Goal: Communication & Community: Participate in discussion

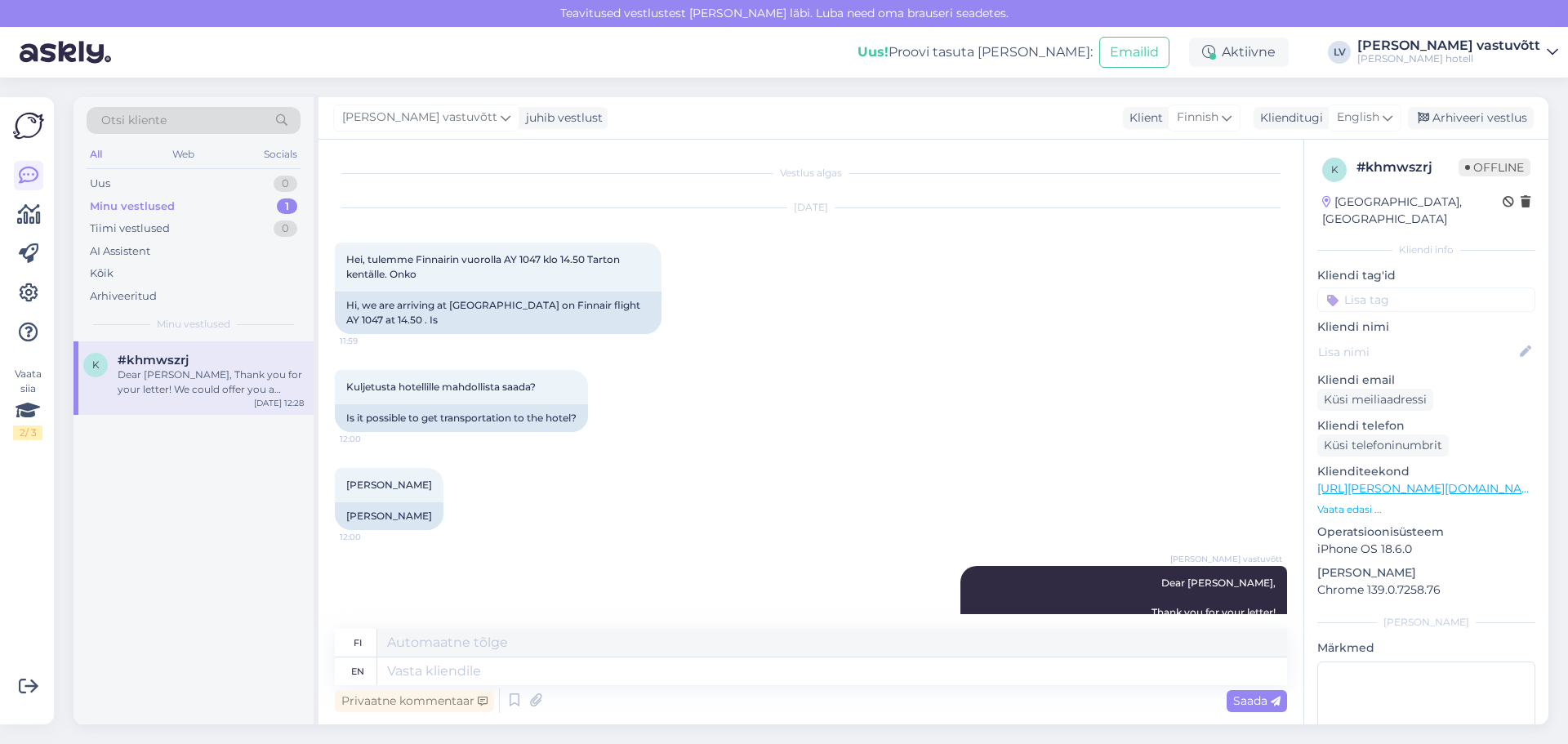
scroll to position [557, 0]
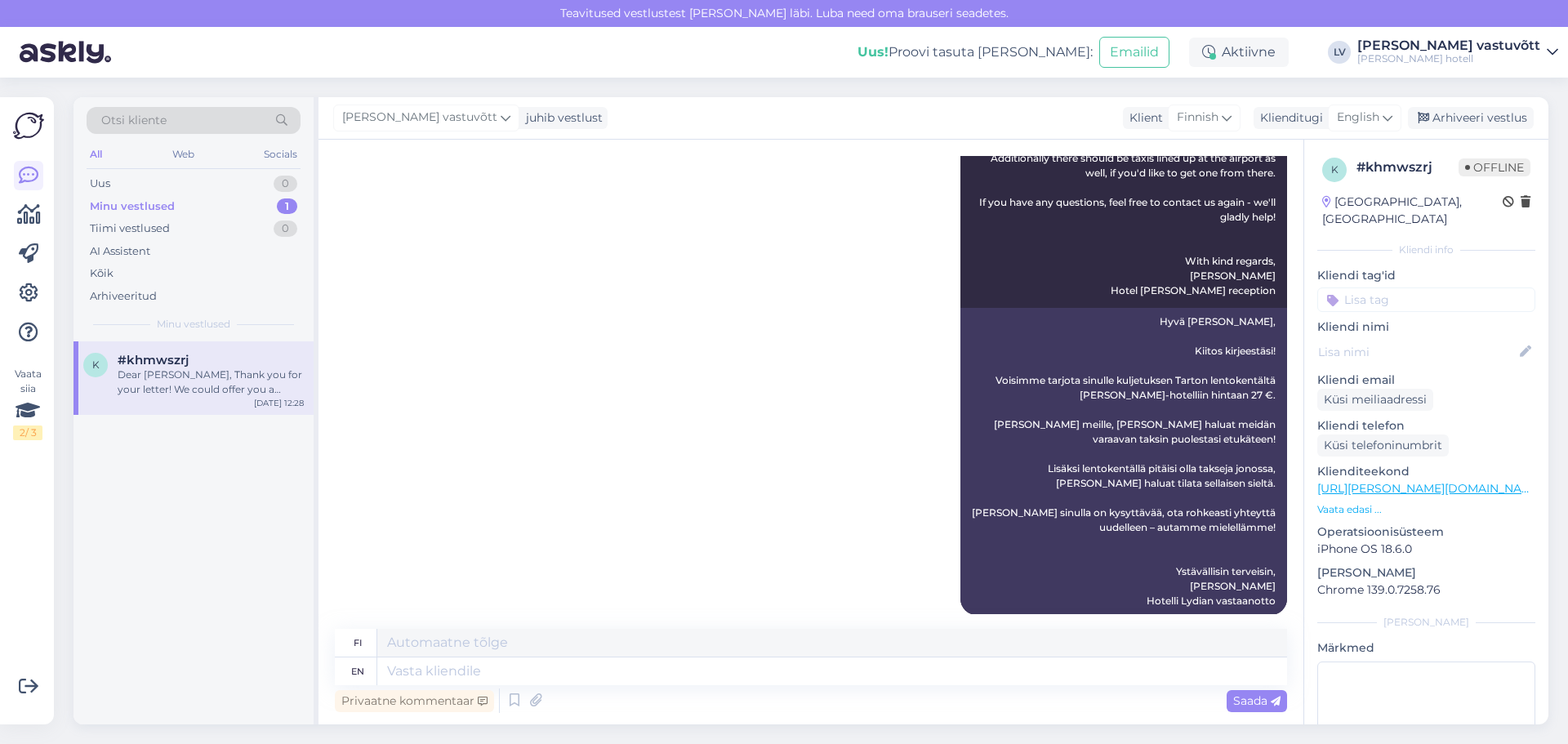
click at [188, 392] on div "Dear [PERSON_NAME], Thank you for your letter! We could offer you a transfer fr…" at bounding box center [211, 382] width 187 height 29
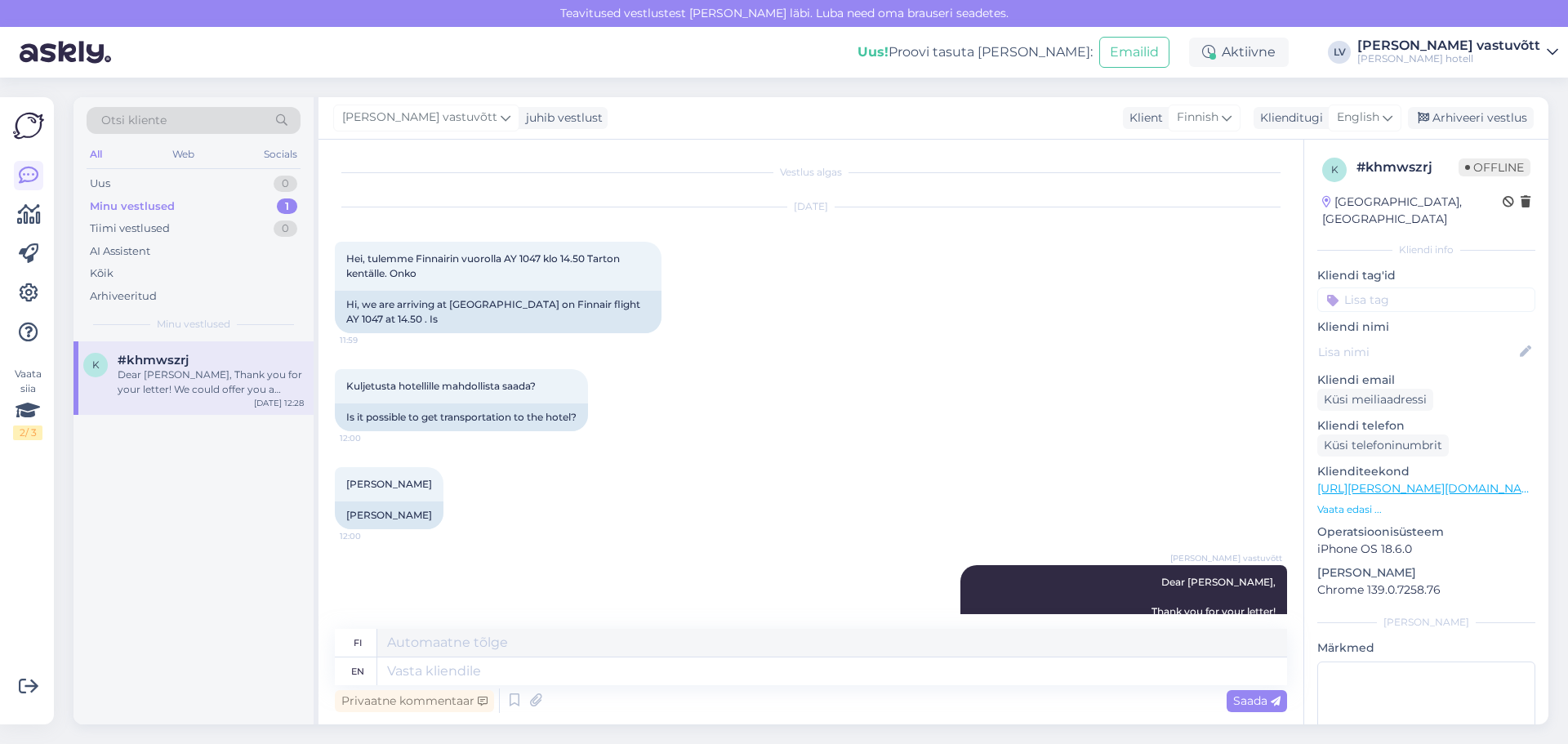
scroll to position [0, 0]
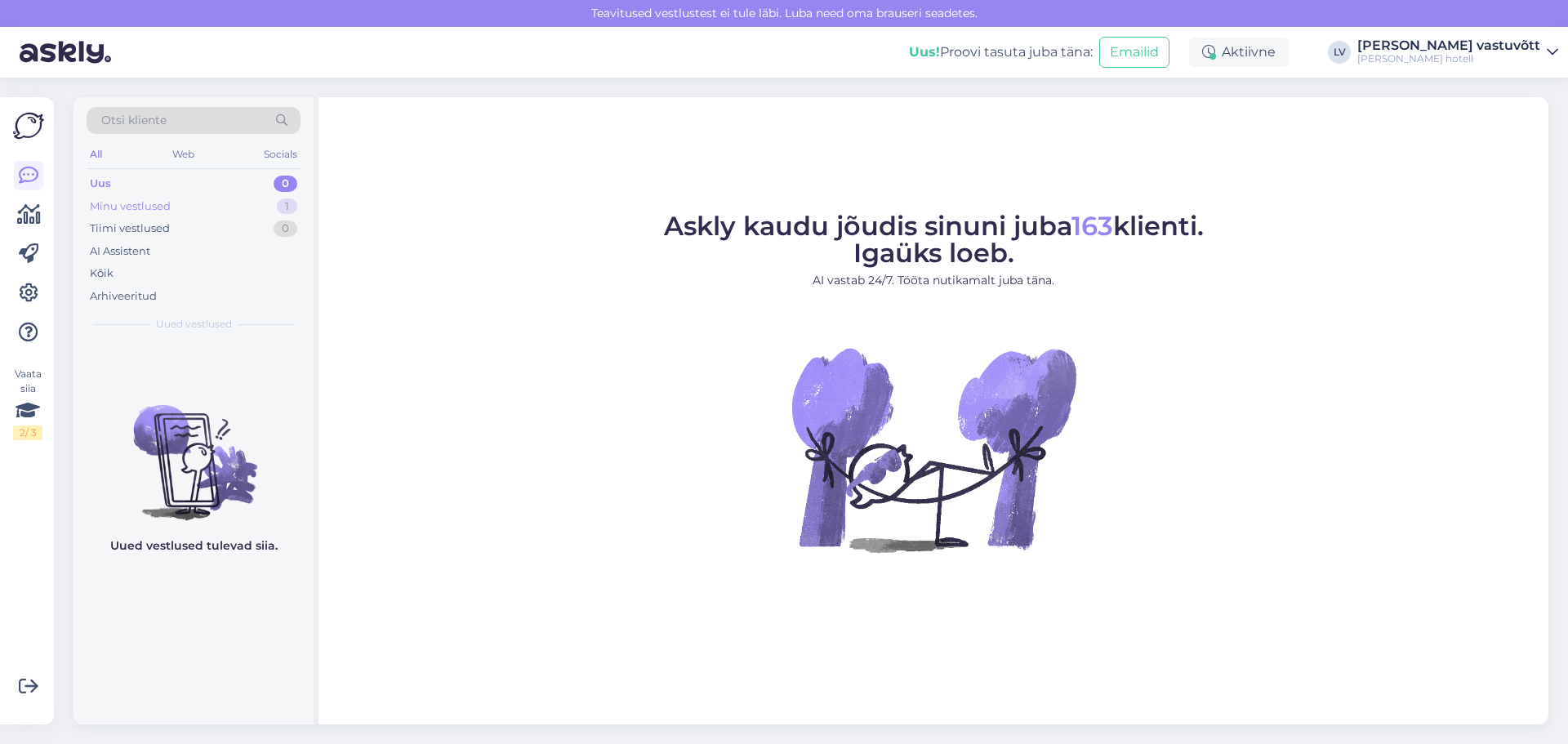
click at [211, 210] on div "Minu vestlused 1" at bounding box center [193, 207] width 214 height 23
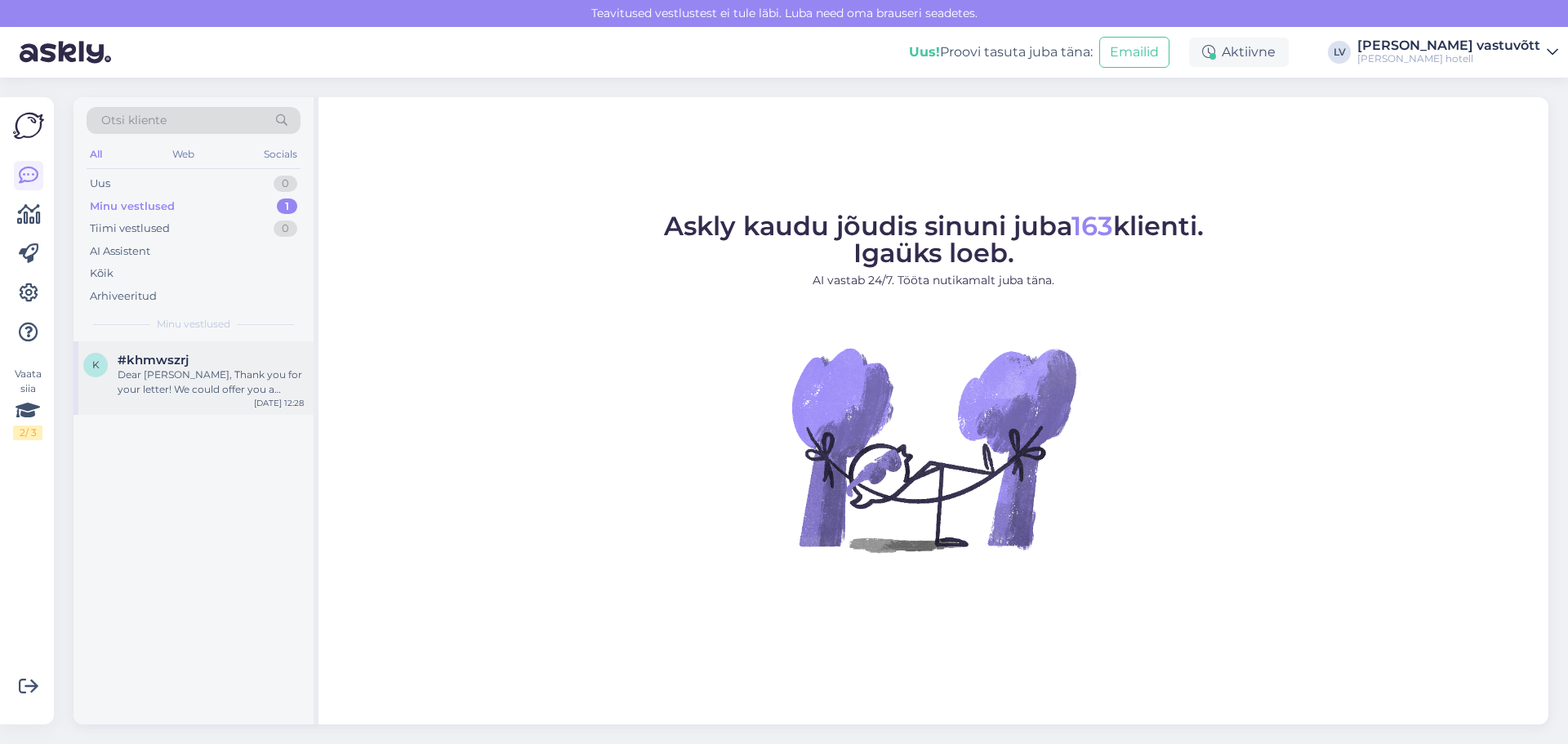
click at [230, 361] on div "#khmwszrj" at bounding box center [211, 360] width 187 height 15
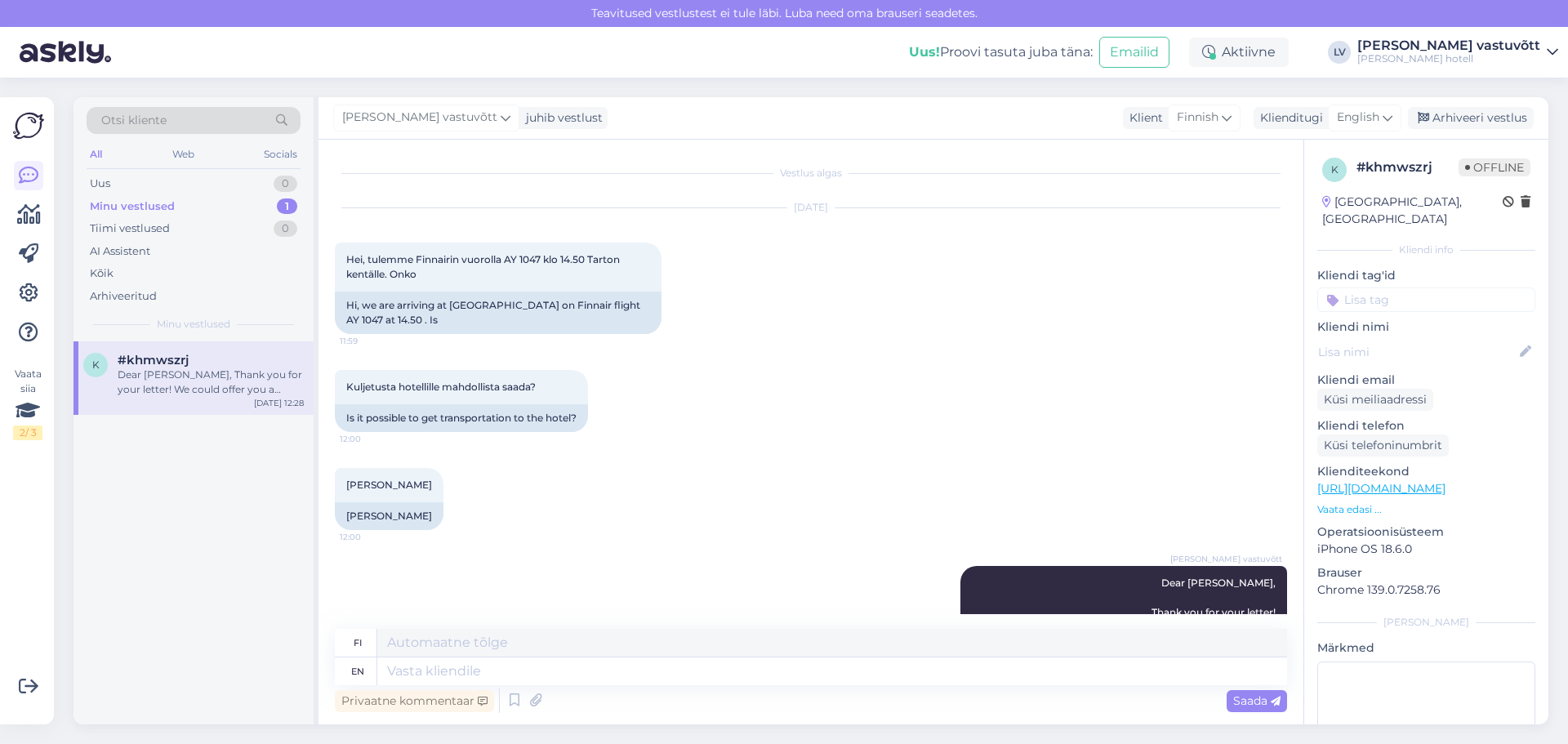
scroll to position [392, 0]
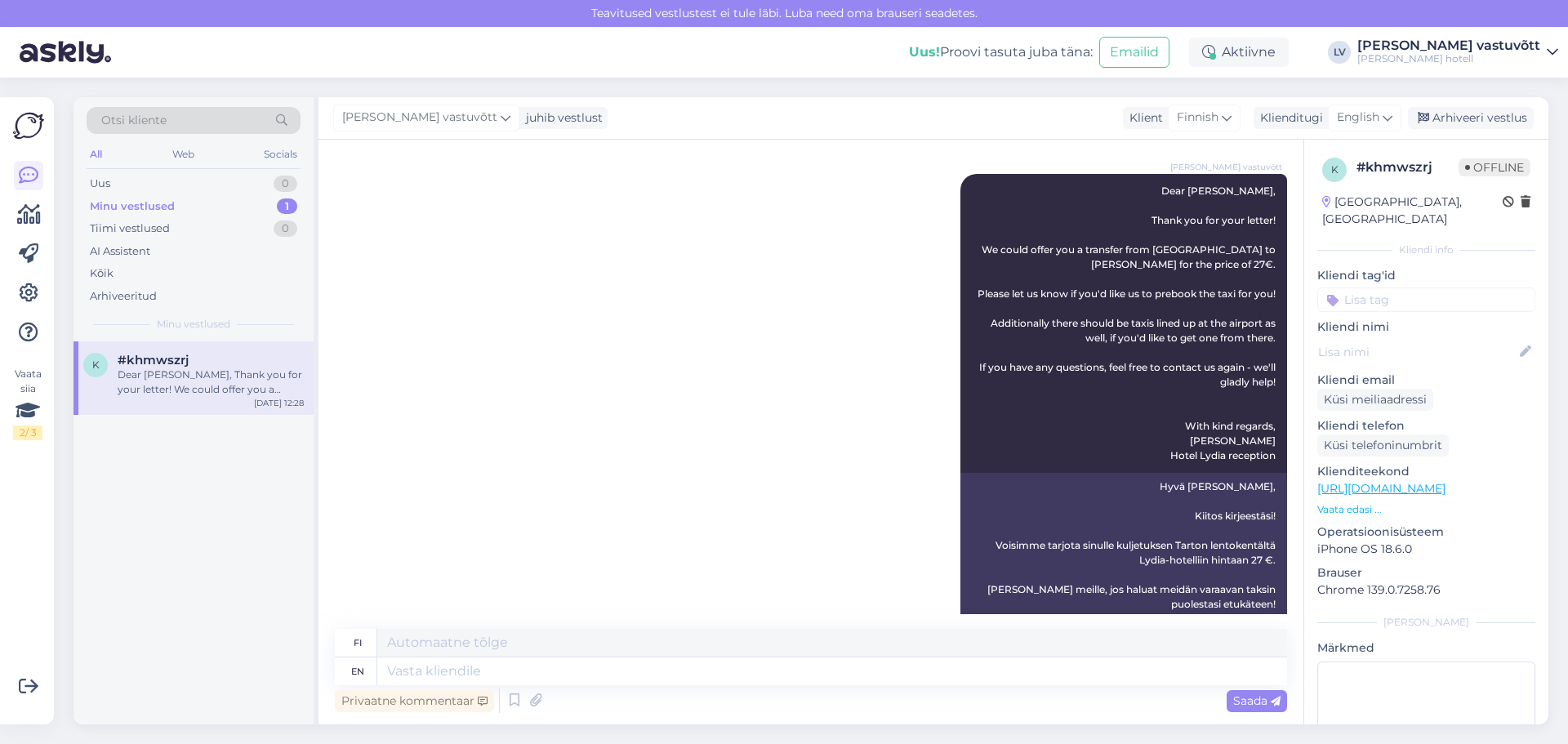
click at [171, 360] on span "#khmwszrj" at bounding box center [153, 360] width 71 height 15
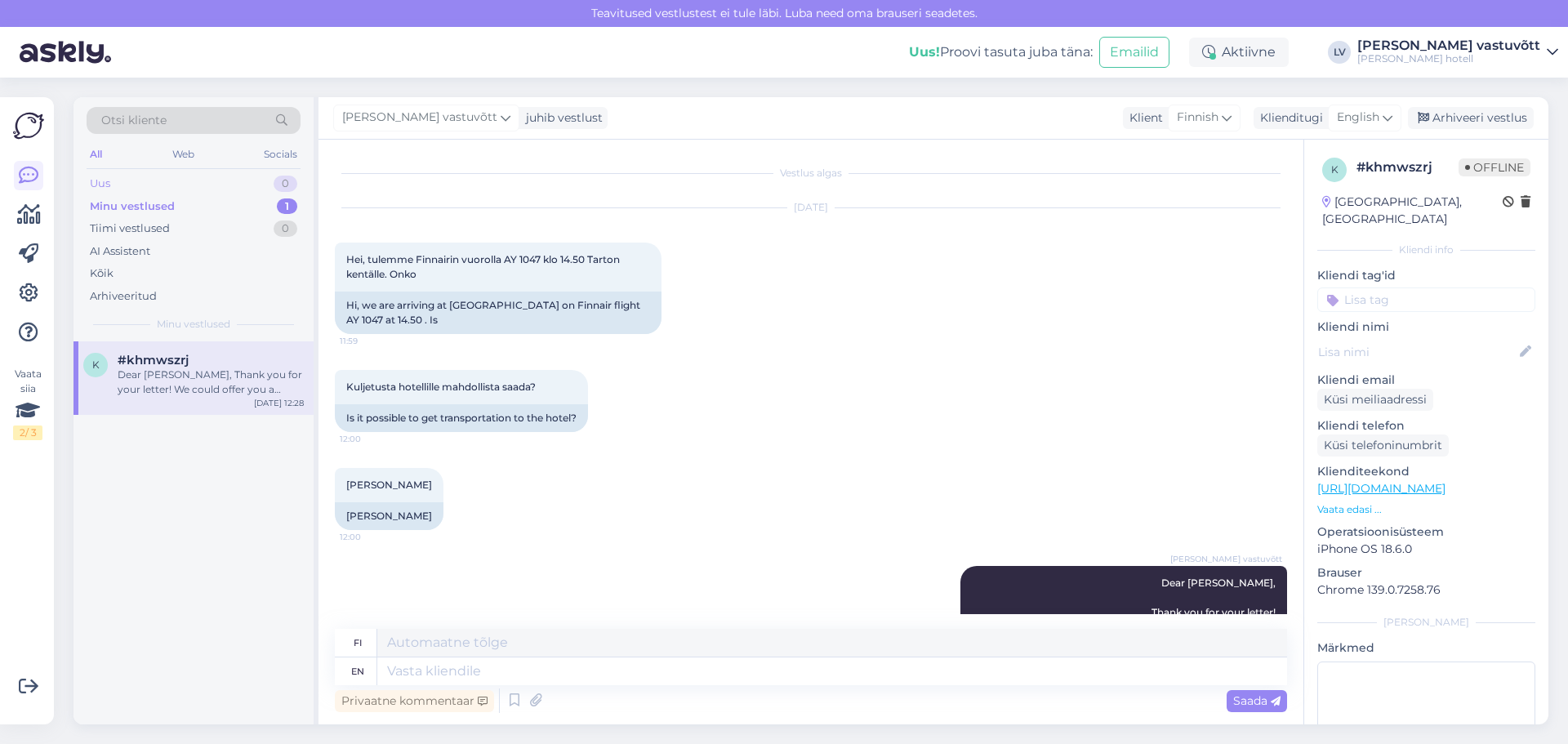
click at [155, 186] on div "Uus 0" at bounding box center [193, 184] width 214 height 23
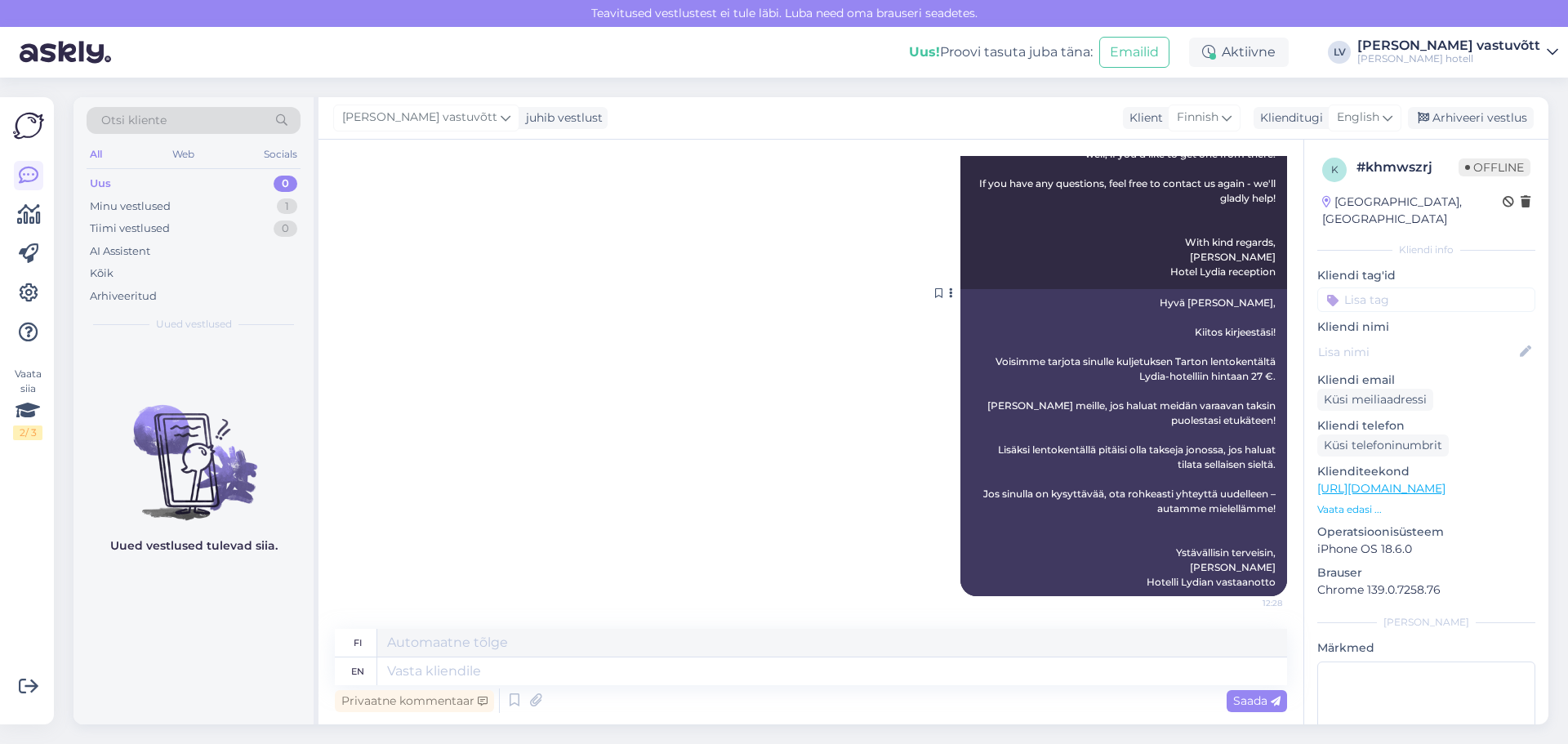
scroll to position [167, 0]
